Goal: Task Accomplishment & Management: Use online tool/utility

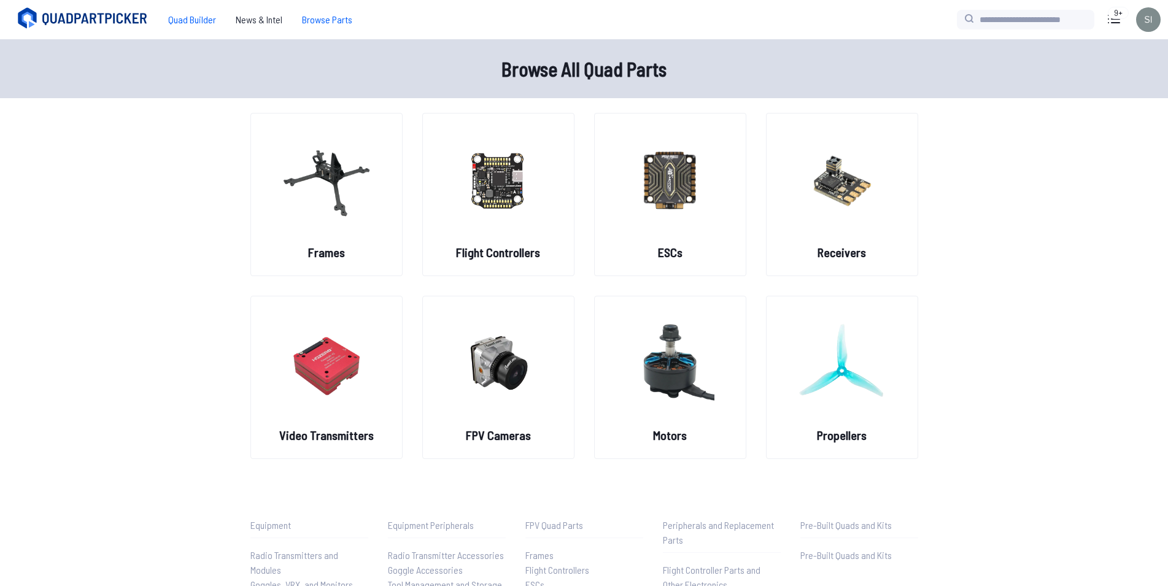
click at [191, 15] on span "Quad Builder" at bounding box center [192, 19] width 68 height 25
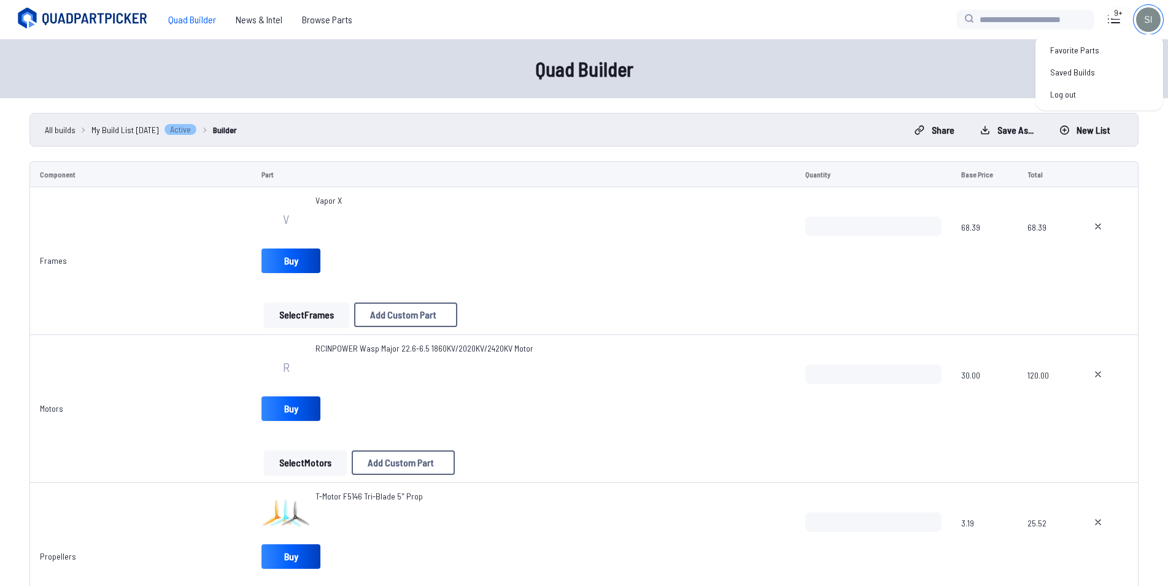
click at [1144, 20] on img at bounding box center [1148, 19] width 25 height 25
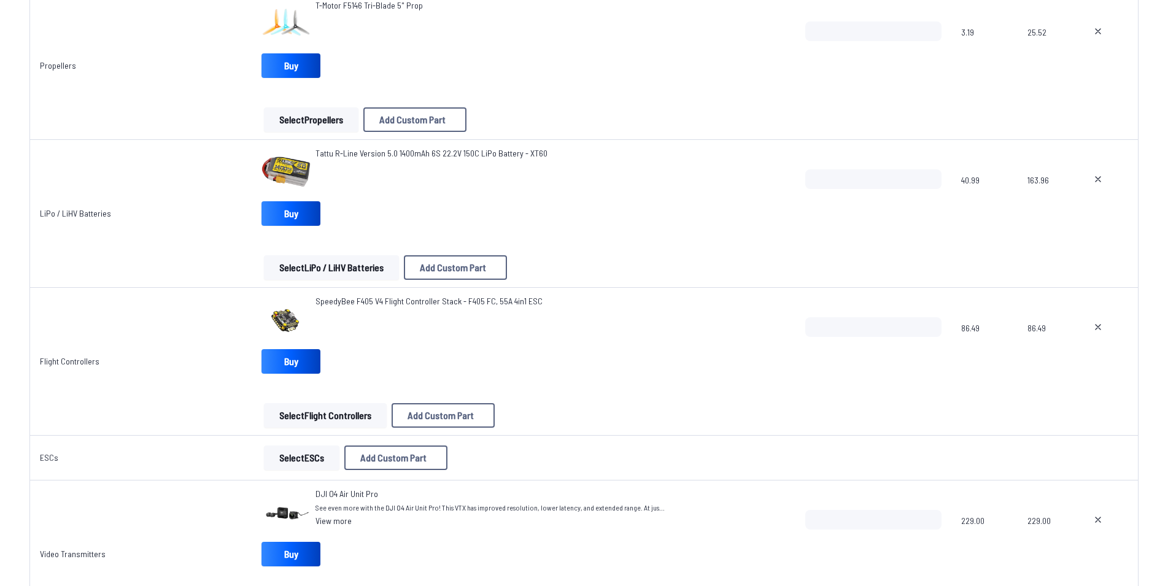
click at [540, 183] on div "Tattu R-Line Version 5.0 1400mAh 6S 22.2V 150C LiPo Battery - XT60" at bounding box center [523, 171] width 524 height 49
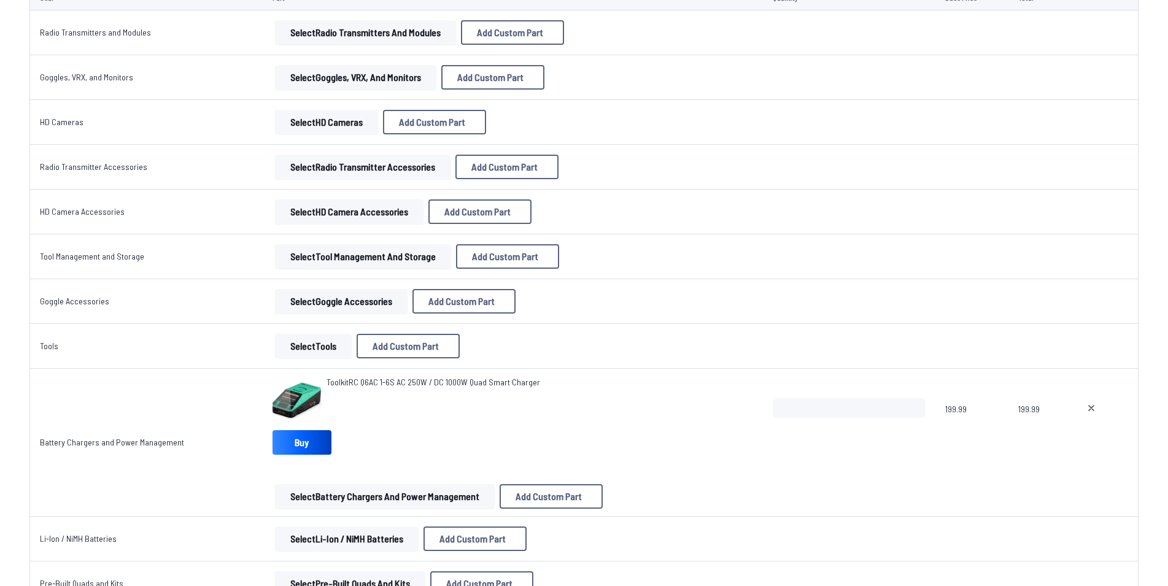
scroll to position [1842, 0]
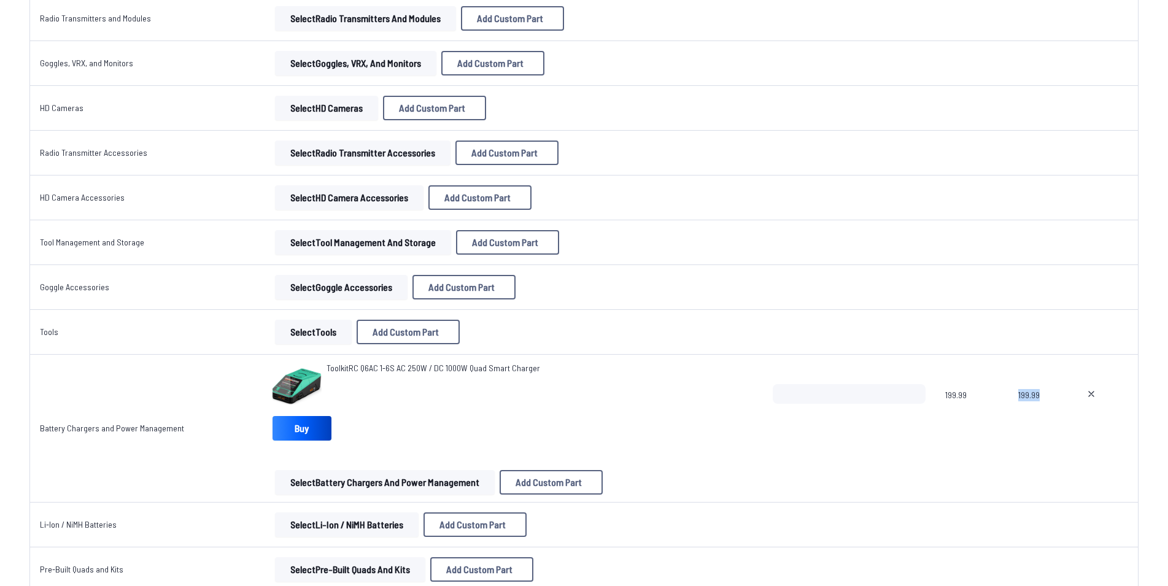
drag, startPoint x: 1007, startPoint y: 386, endPoint x: 1043, endPoint y: 394, distance: 36.5
click at [1043, 394] on tr "Battery Chargers and Power Management ToolkitRC Q6AC 1-6S AC 250W / DC 1000W Qu…" at bounding box center [583, 429] width 1109 height 148
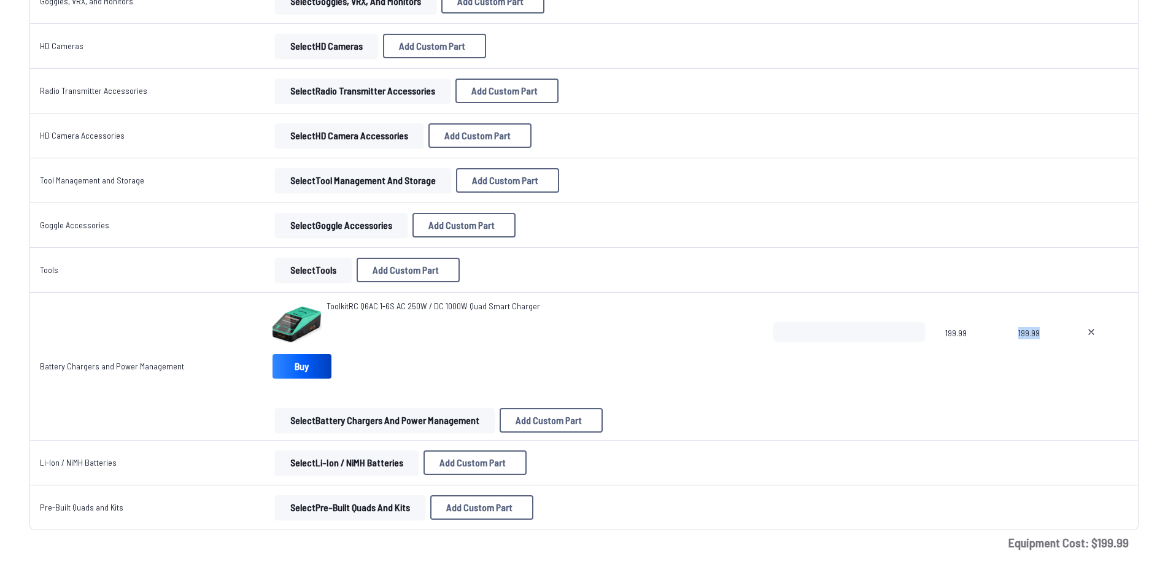
scroll to position [2008, 0]
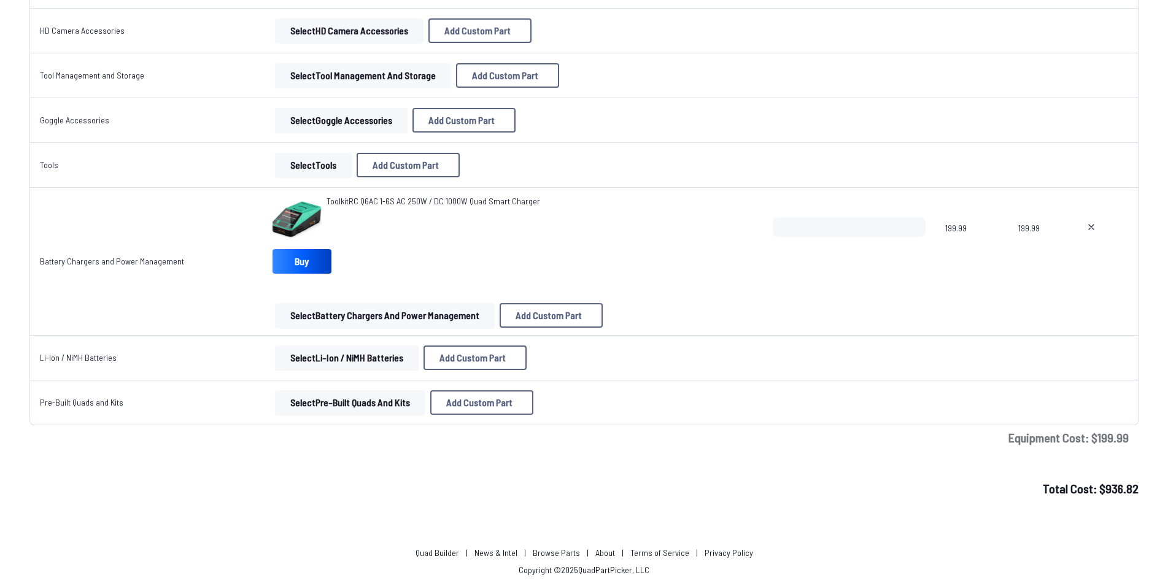
click at [1036, 399] on span at bounding box center [1037, 402] width 39 height 29
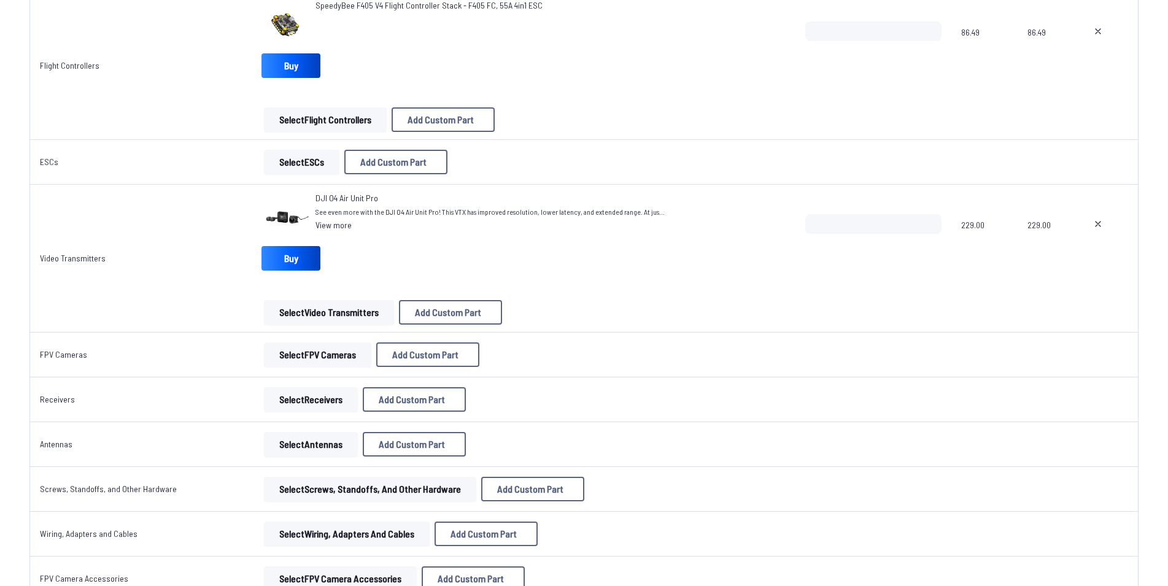
scroll to position [597, 0]
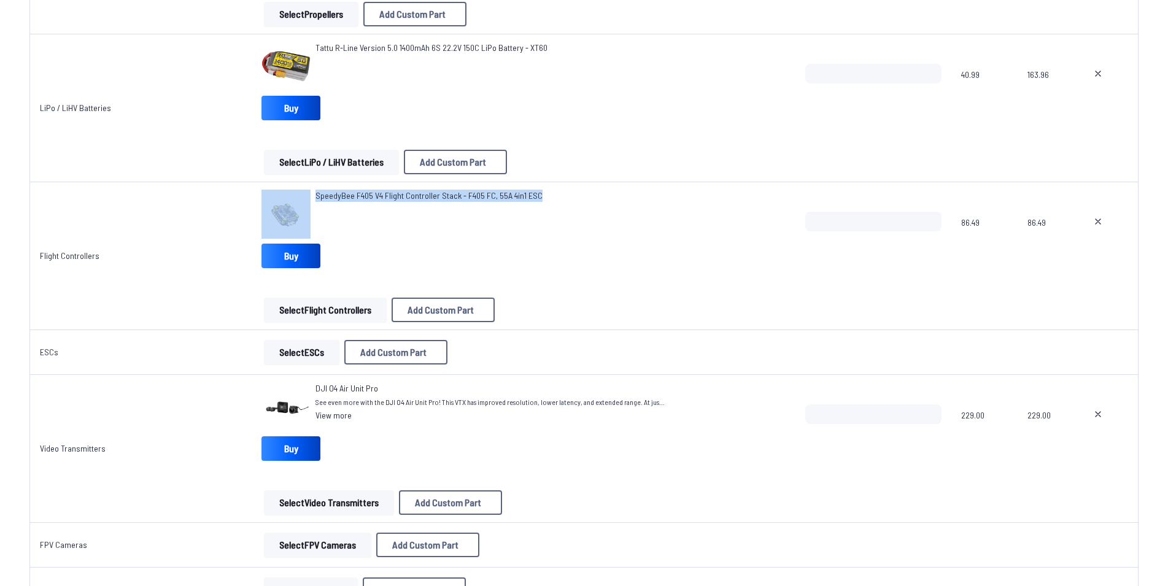
drag, startPoint x: 503, startPoint y: 193, endPoint x: 288, endPoint y: 189, distance: 215.5
click at [288, 189] on td "SpeedyBee F405 V4 Flight Controller Stack - F405 FC, 55A 4in1 ESC Buy Select Fl…" at bounding box center [524, 256] width 544 height 148
click at [378, 225] on div "SpeedyBee F405 V4 Flight Controller Stack - F405 FC, 55A 4in1 ESC" at bounding box center [429, 214] width 227 height 49
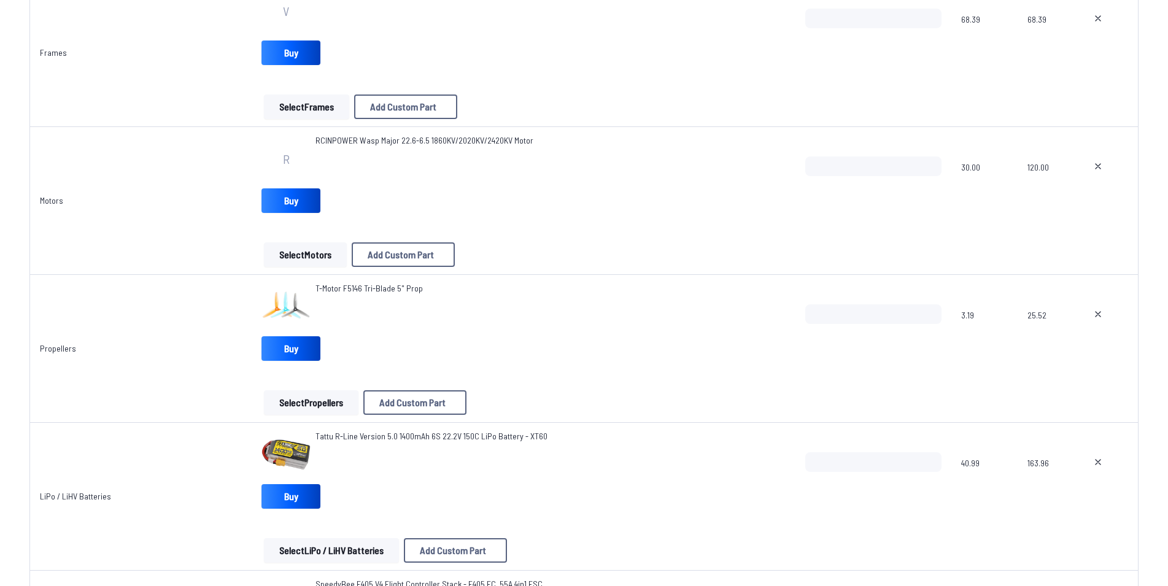
scroll to position [167, 0]
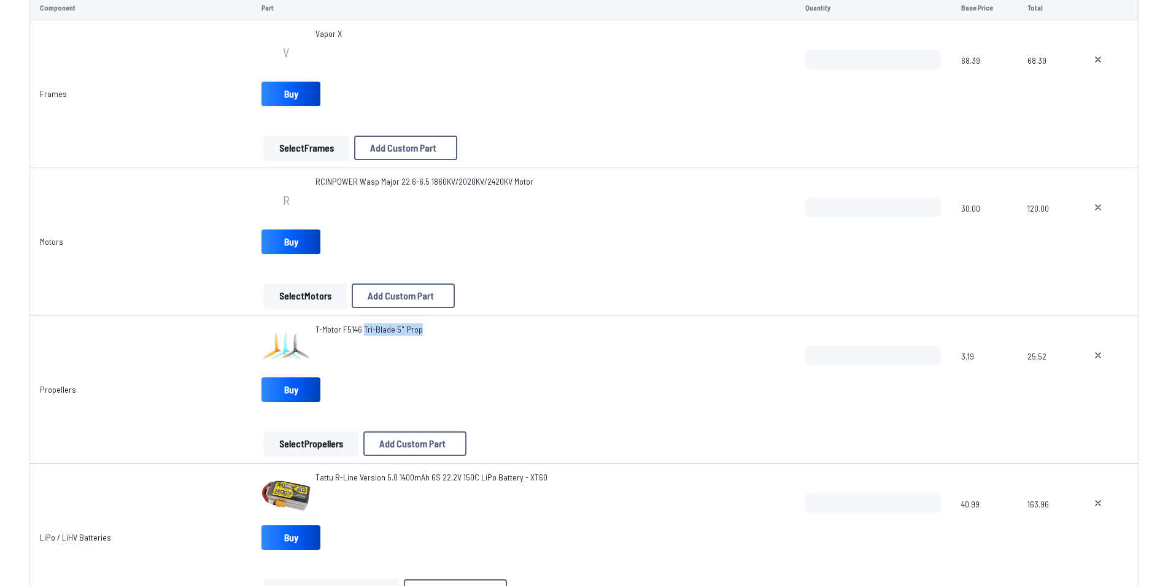
drag, startPoint x: 430, startPoint y: 324, endPoint x: 371, endPoint y: 317, distance: 59.4
click at [362, 320] on td "T-Motor F5146 Tri-Blade 5" Prop Buy Select Propellers Add Custom Part Add Custo…" at bounding box center [524, 390] width 544 height 148
click at [522, 304] on div "Select Motors Add Custom Part Add Custom Part Part name* Brand / Manufacturer P…" at bounding box center [523, 296] width 524 height 25
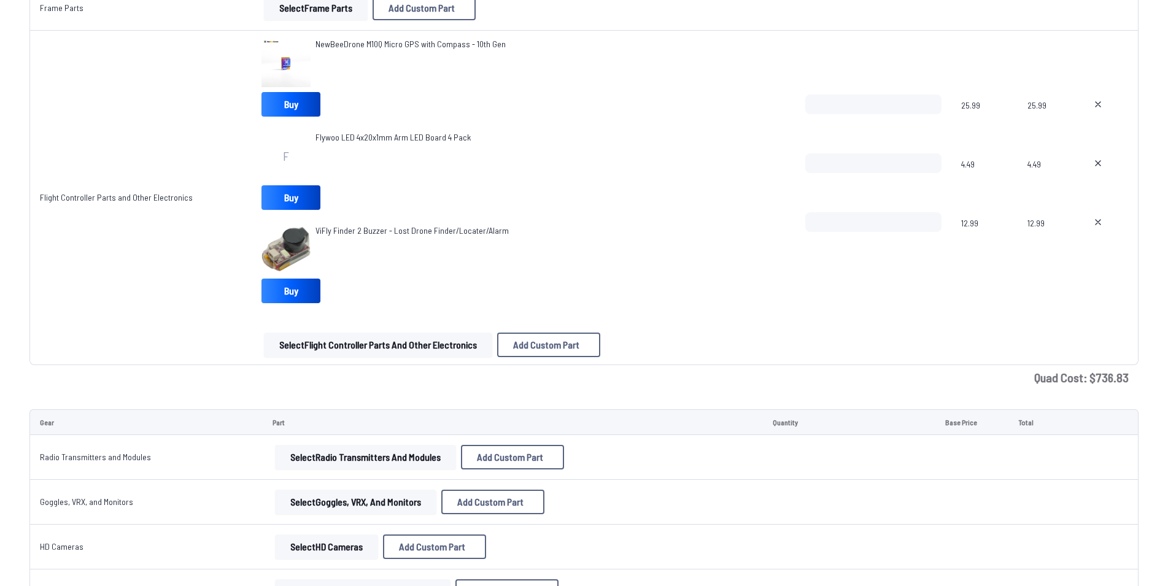
scroll to position [1395, 0]
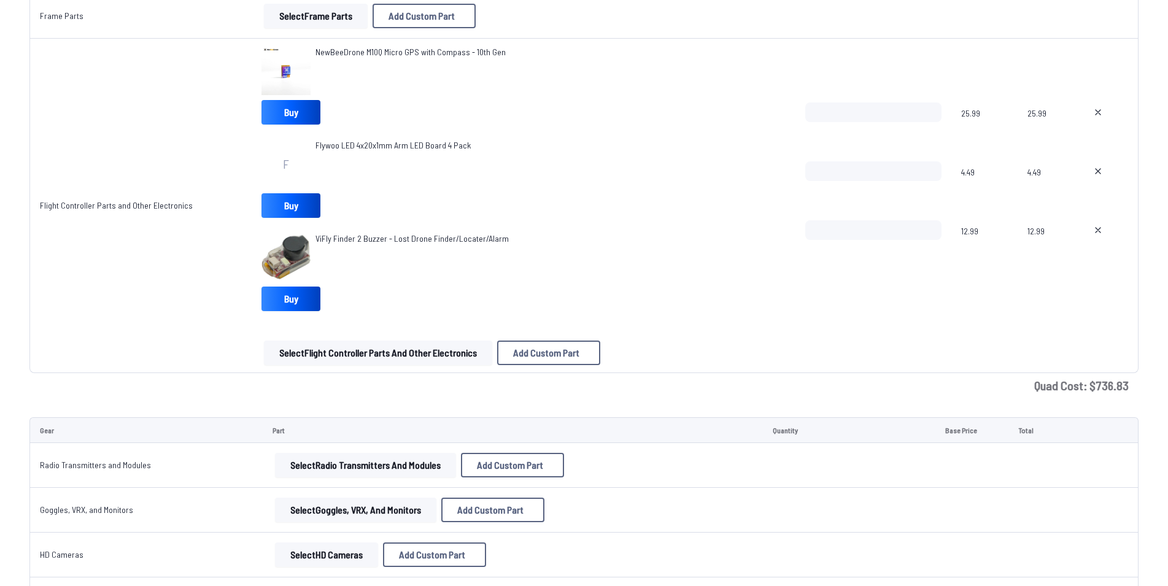
click at [351, 144] on span "Flywoo LED 4x20x1mm Arm LED Board 4 Pack" at bounding box center [393, 145] width 155 height 10
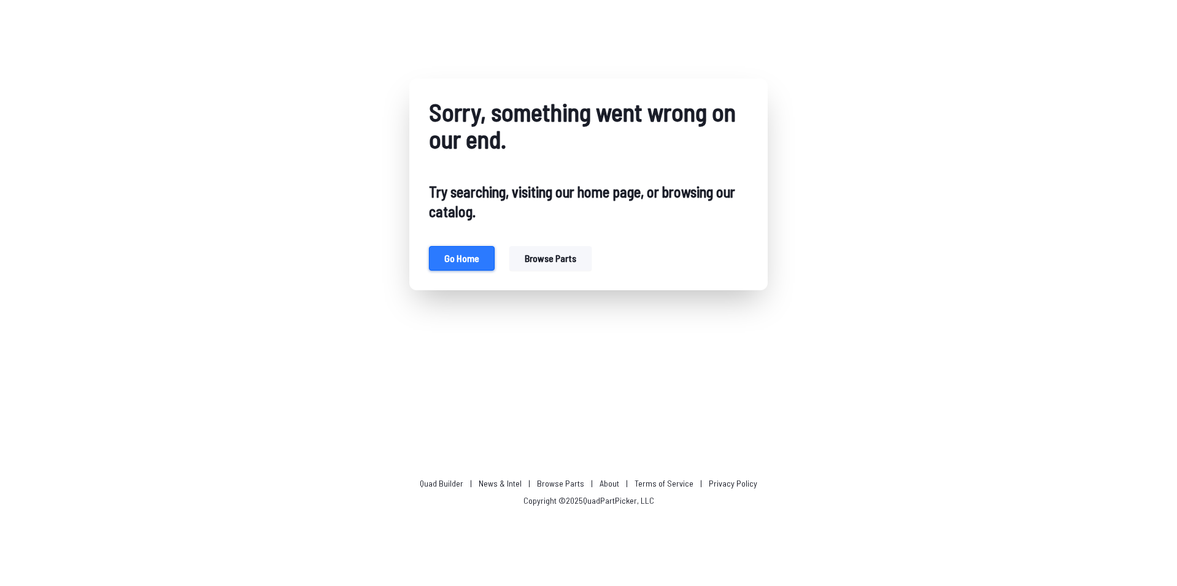
click at [467, 247] on button "Go home" at bounding box center [462, 258] width 66 height 25
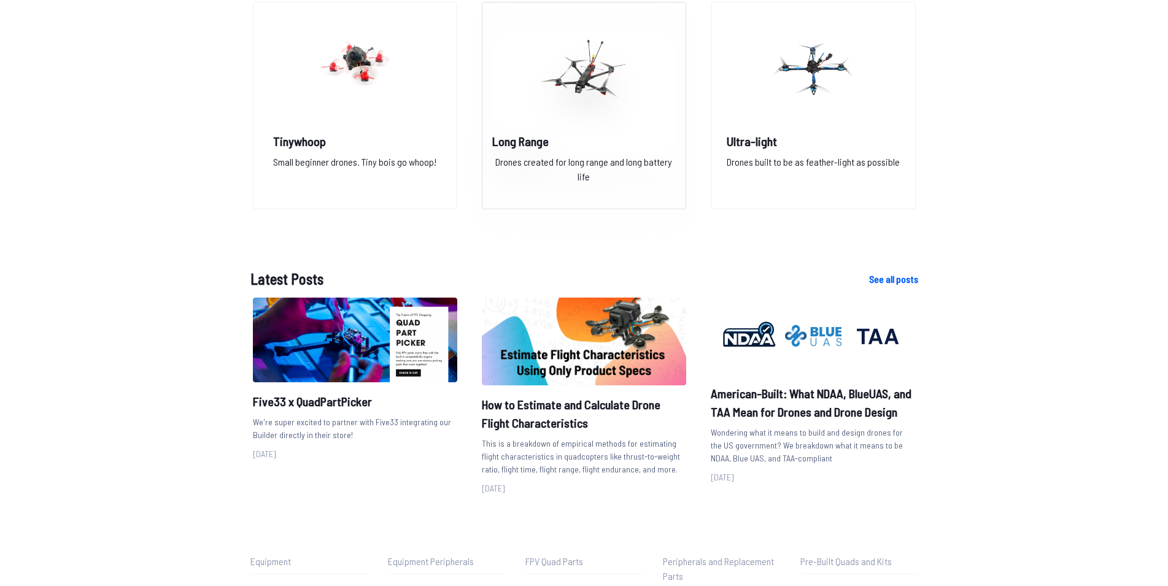
scroll to position [1350, 0]
